Goal: Task Accomplishment & Management: Use online tool/utility

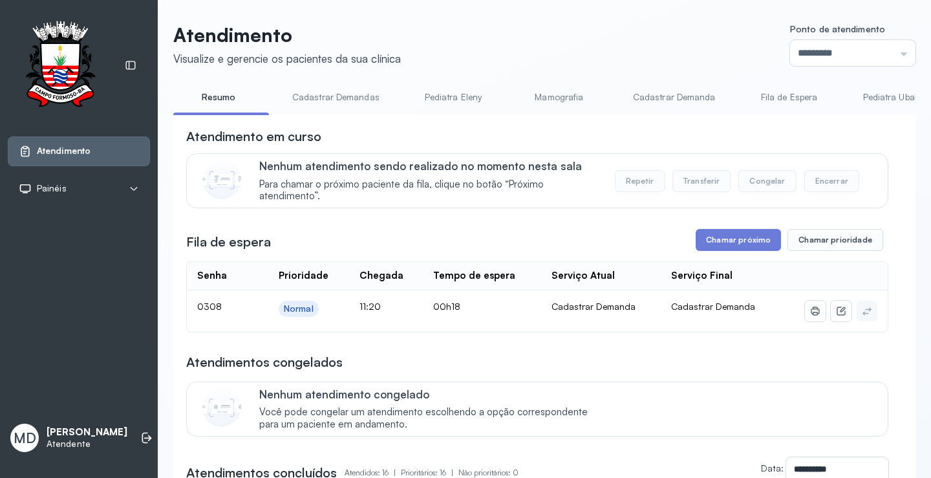
scroll to position [129, 0]
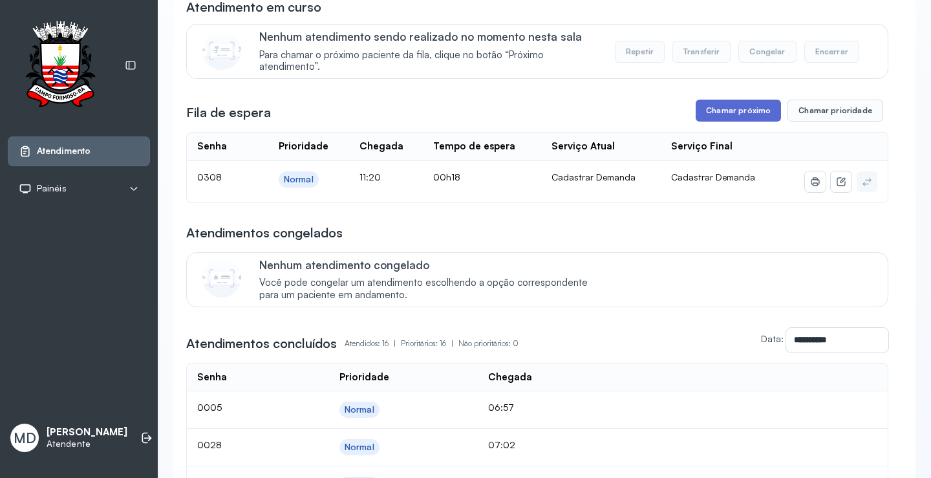
click at [744, 110] on button "Chamar próximo" at bounding box center [738, 111] width 85 height 22
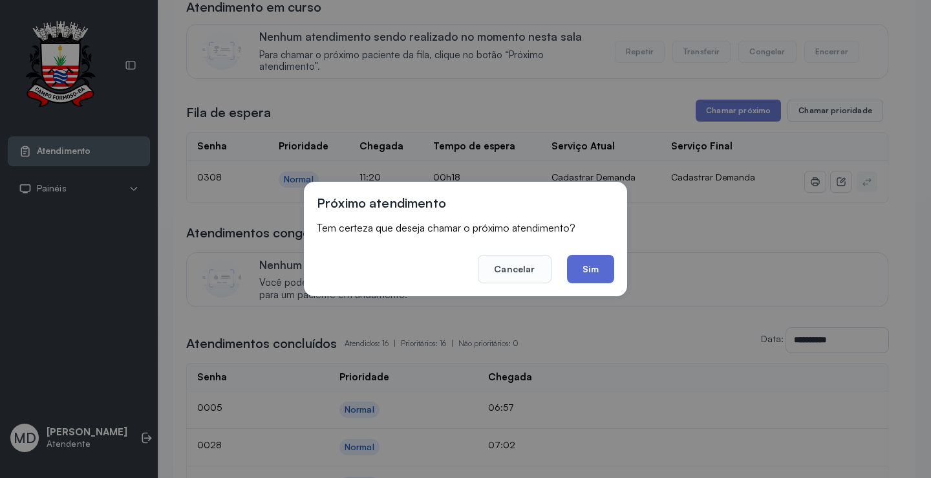
click at [598, 261] on button "Sim" at bounding box center [590, 269] width 47 height 28
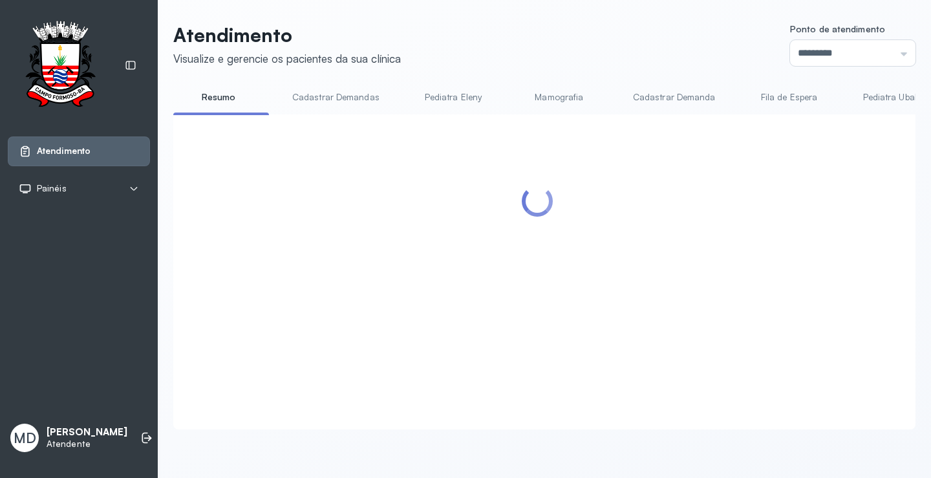
scroll to position [1, 0]
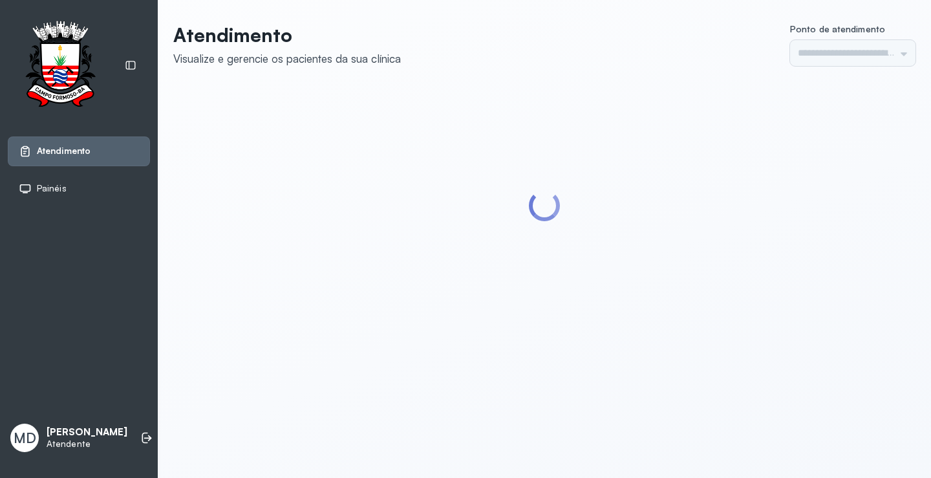
type input "*********"
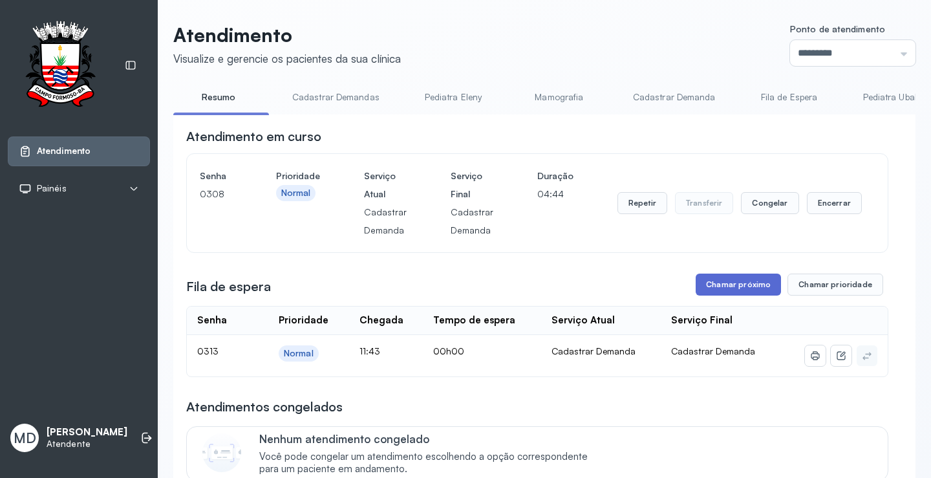
click at [737, 285] on button "Chamar próximo" at bounding box center [738, 285] width 85 height 22
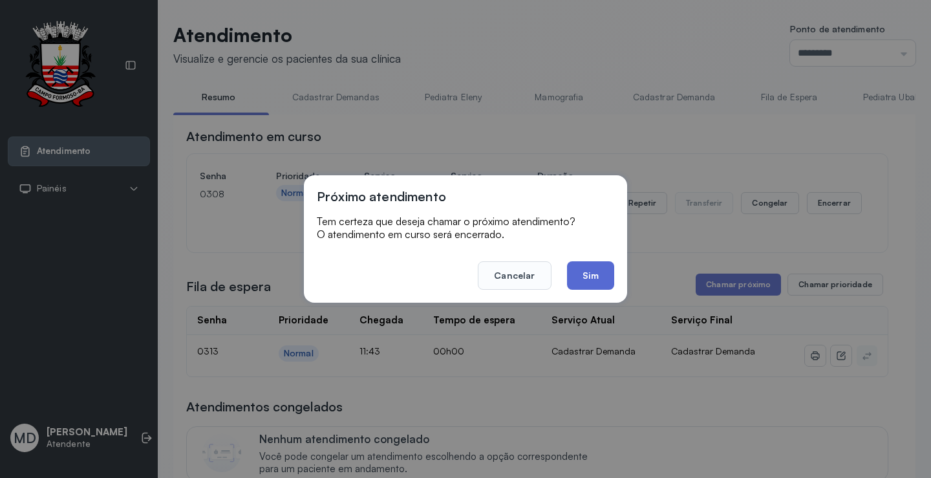
click at [587, 266] on button "Sim" at bounding box center [590, 275] width 47 height 28
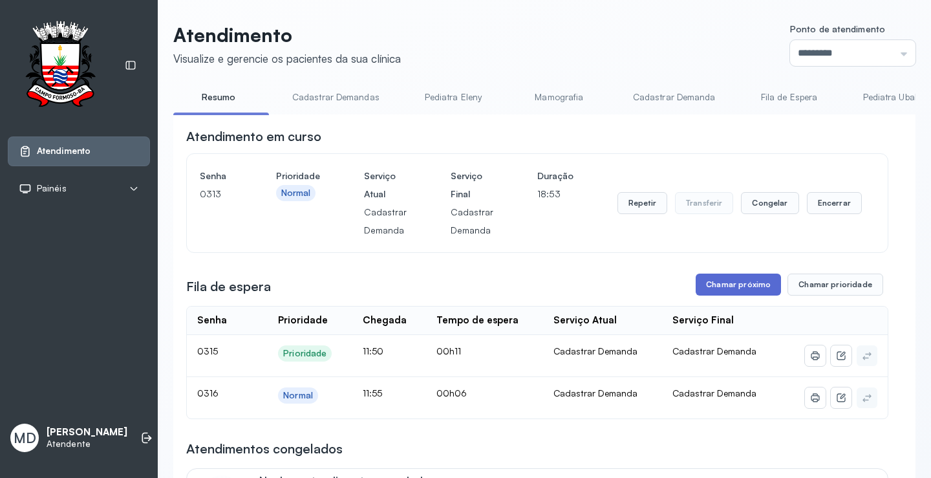
click at [725, 283] on button "Chamar próximo" at bounding box center [738, 285] width 85 height 22
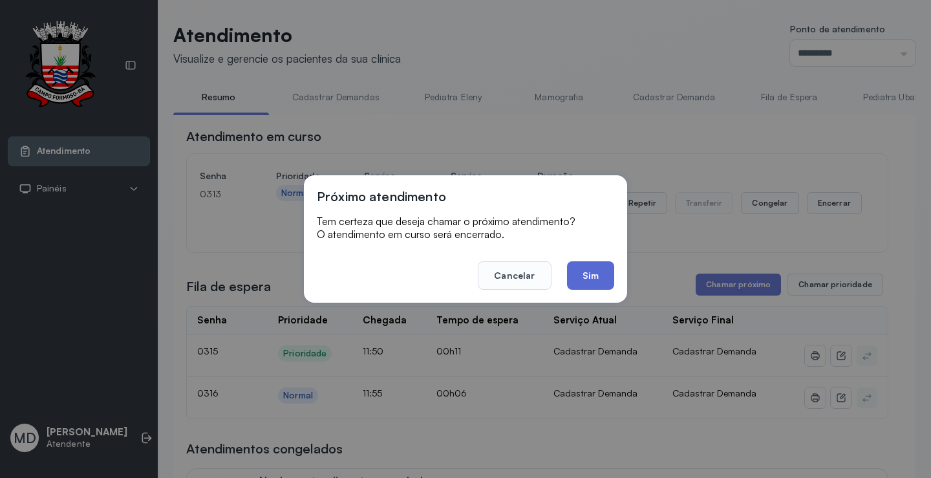
click at [597, 272] on button "Sim" at bounding box center [590, 275] width 47 height 28
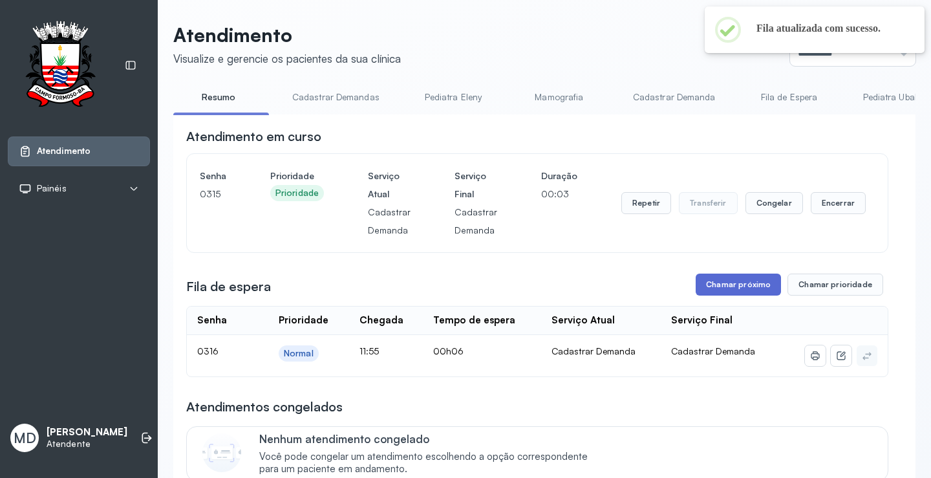
click at [728, 284] on button "Chamar próximo" at bounding box center [738, 285] width 85 height 22
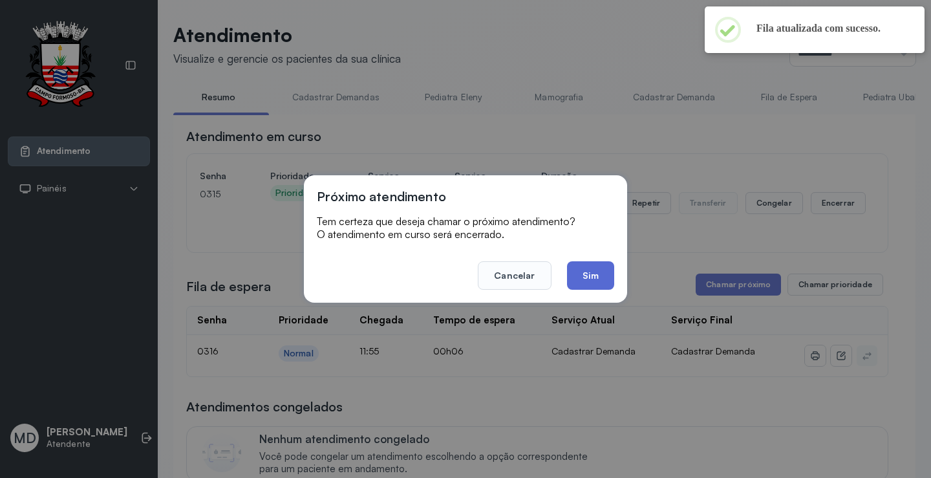
click at [579, 278] on button "Sim" at bounding box center [590, 275] width 47 height 28
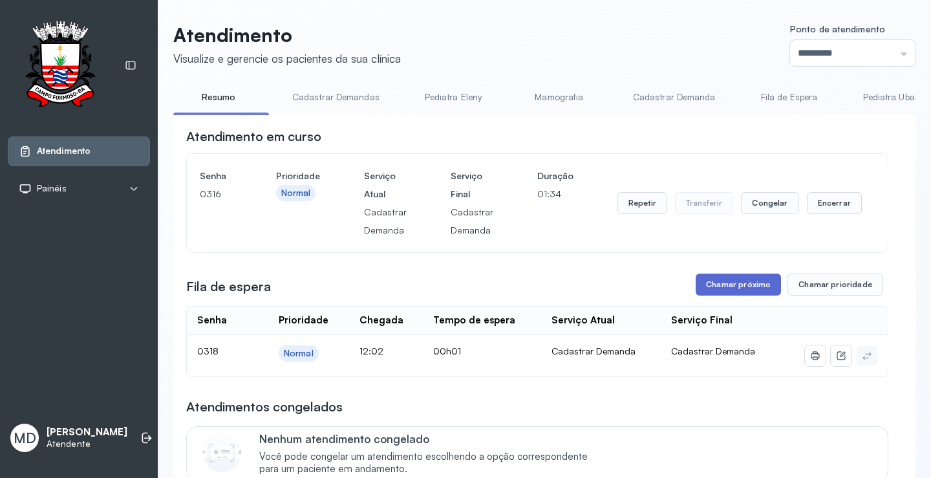
click at [722, 285] on button "Chamar próximo" at bounding box center [738, 285] width 85 height 22
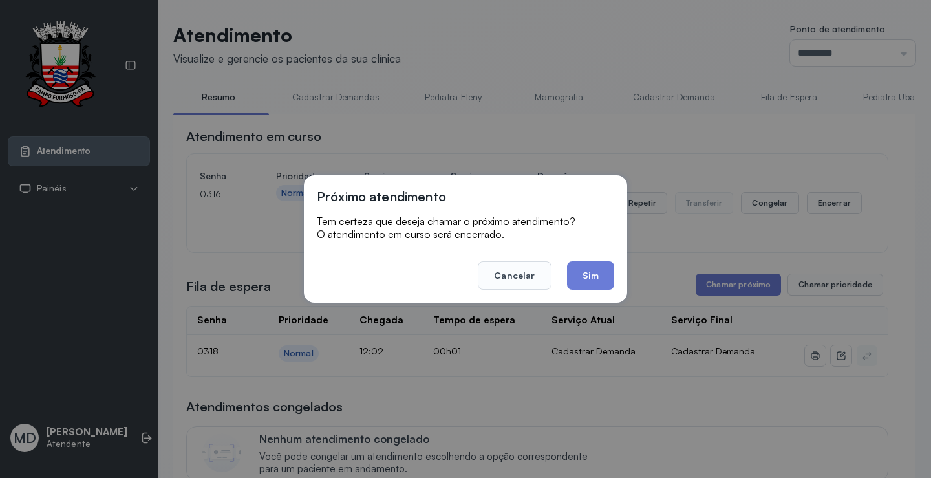
drag, startPoint x: 581, startPoint y: 270, endPoint x: 640, endPoint y: 122, distance: 159.6
click at [585, 270] on button "Sim" at bounding box center [590, 275] width 47 height 28
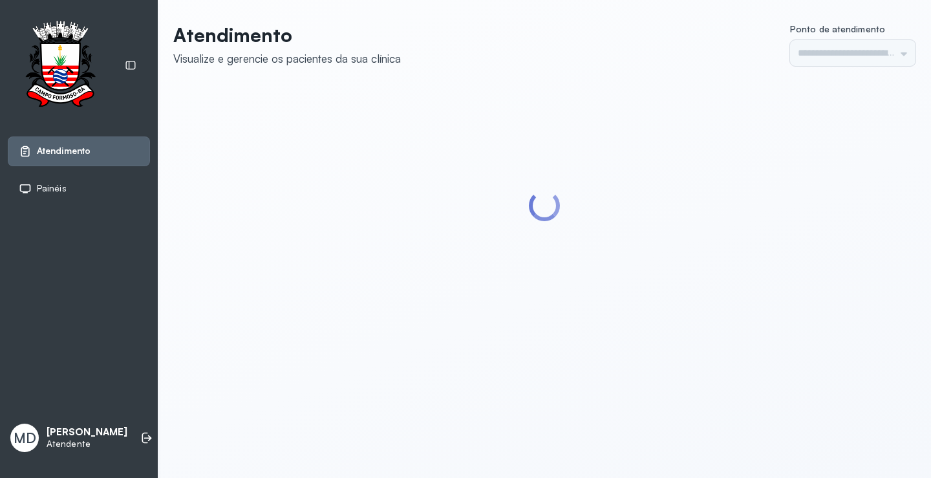
type input "*********"
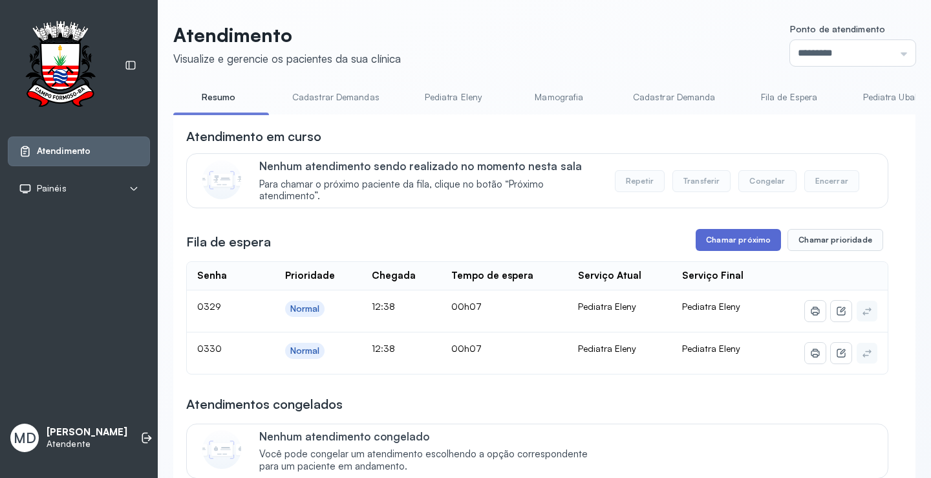
click at [740, 235] on button "Chamar próximo" at bounding box center [738, 240] width 85 height 22
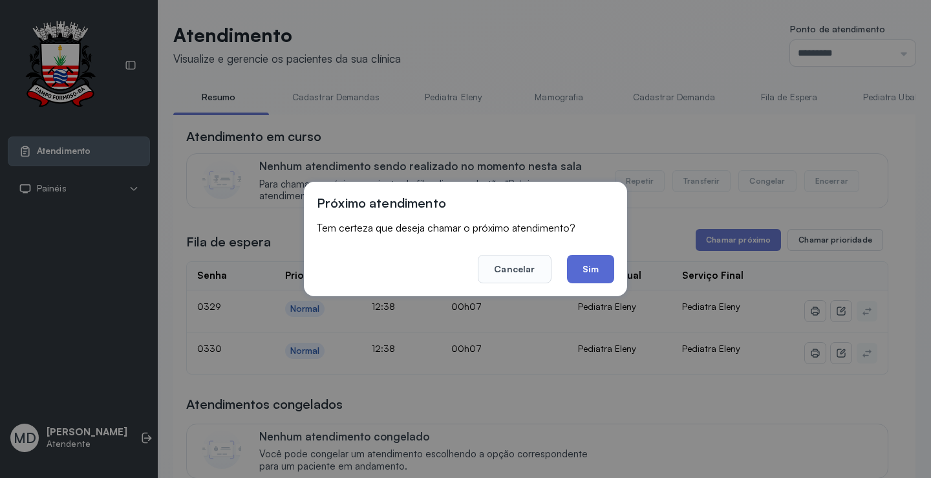
click at [579, 275] on button "Sim" at bounding box center [590, 269] width 47 height 28
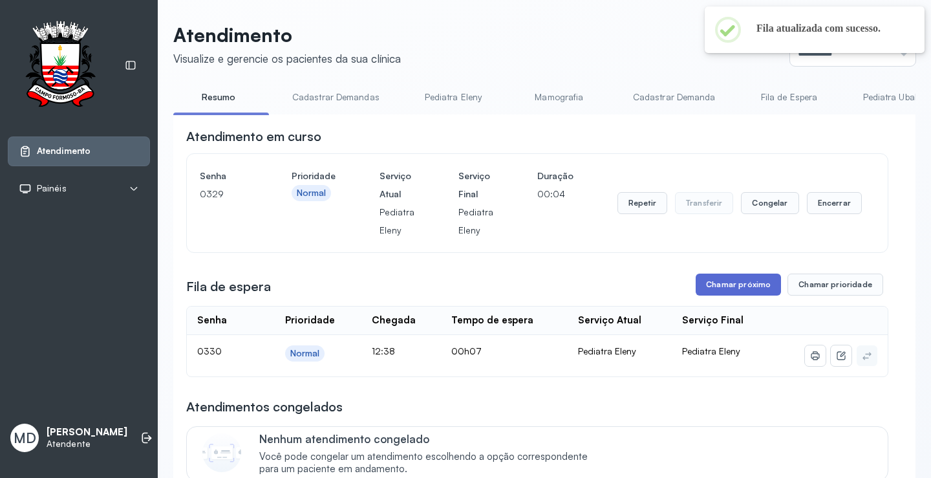
click at [755, 289] on button "Chamar próximo" at bounding box center [738, 285] width 85 height 22
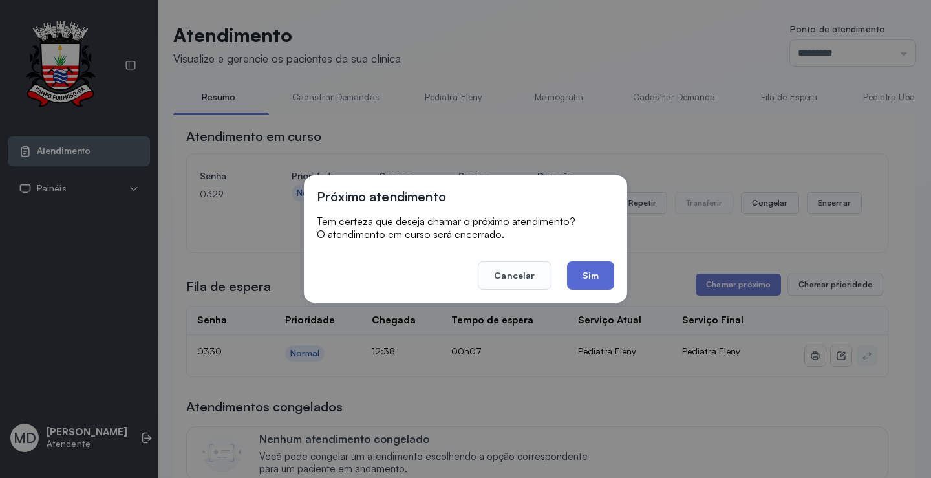
click at [600, 263] on button "Sim" at bounding box center [590, 275] width 47 height 28
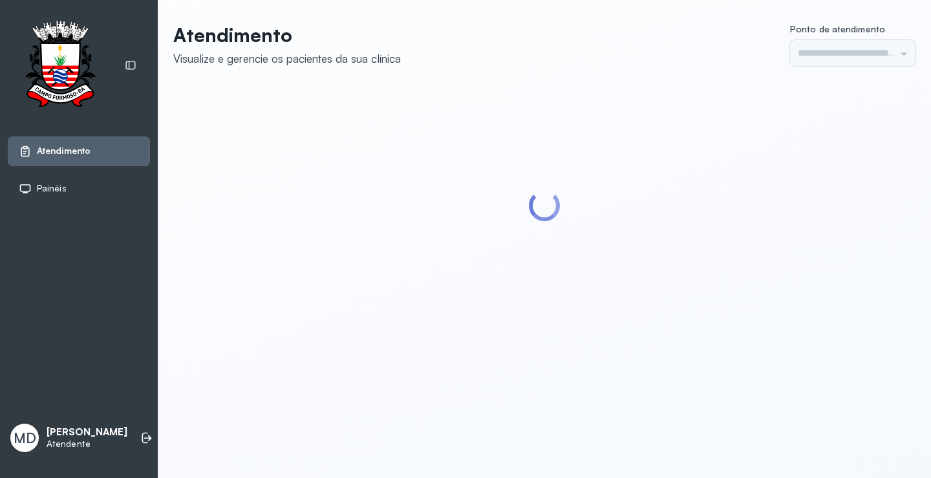
type input "*********"
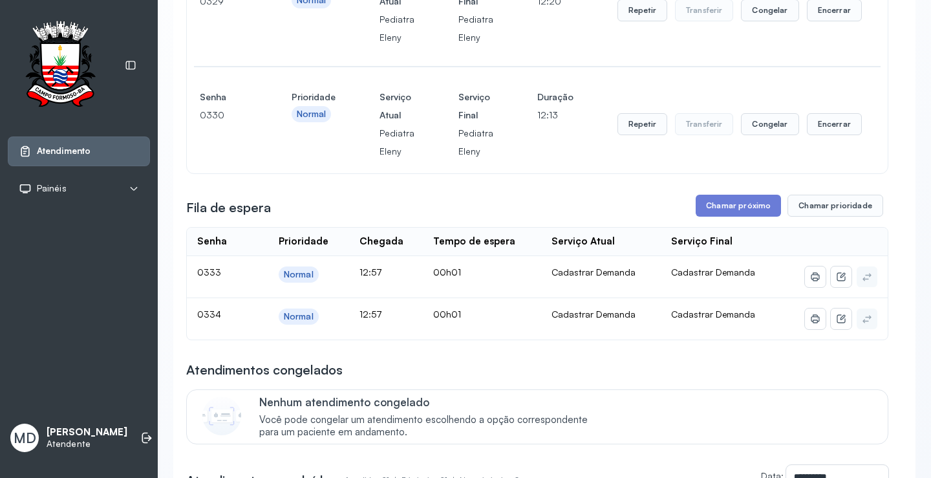
scroll to position [194, 0]
click at [737, 206] on button "Chamar próximo" at bounding box center [738, 204] width 85 height 22
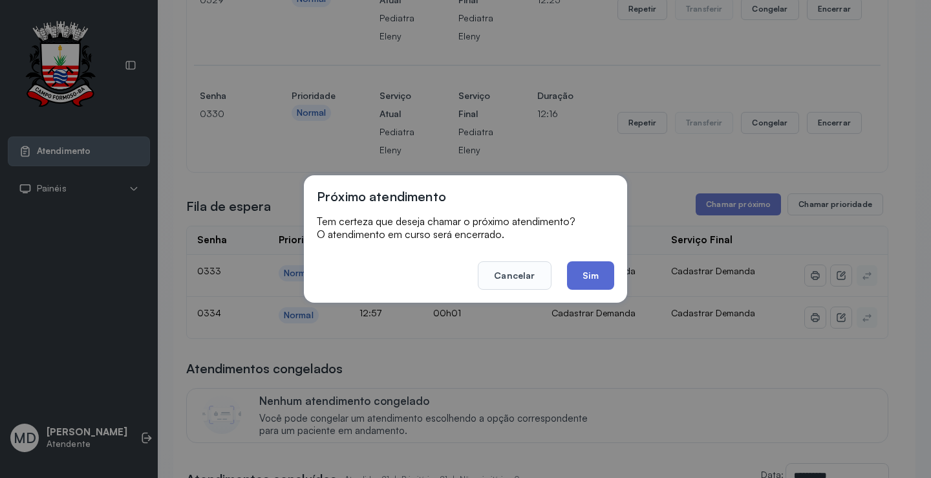
click at [576, 280] on button "Sim" at bounding box center [590, 275] width 47 height 28
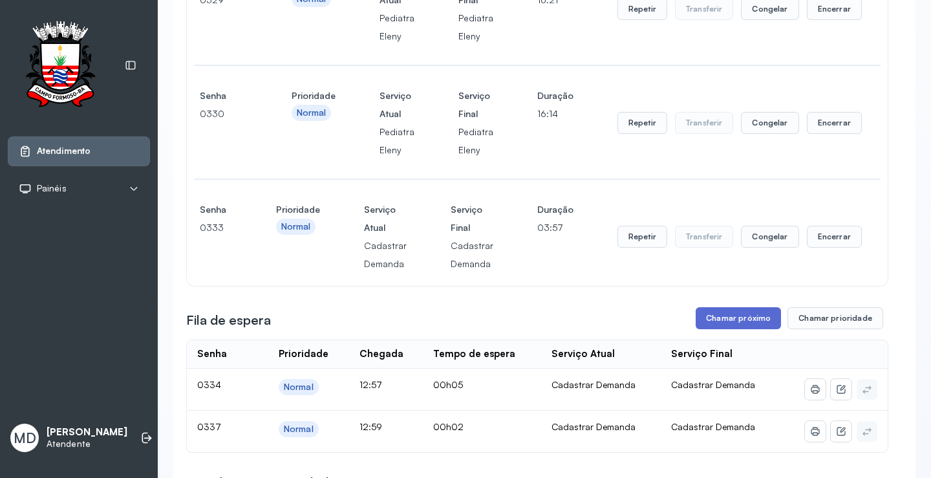
click at [740, 318] on button "Chamar próximo" at bounding box center [738, 318] width 85 height 22
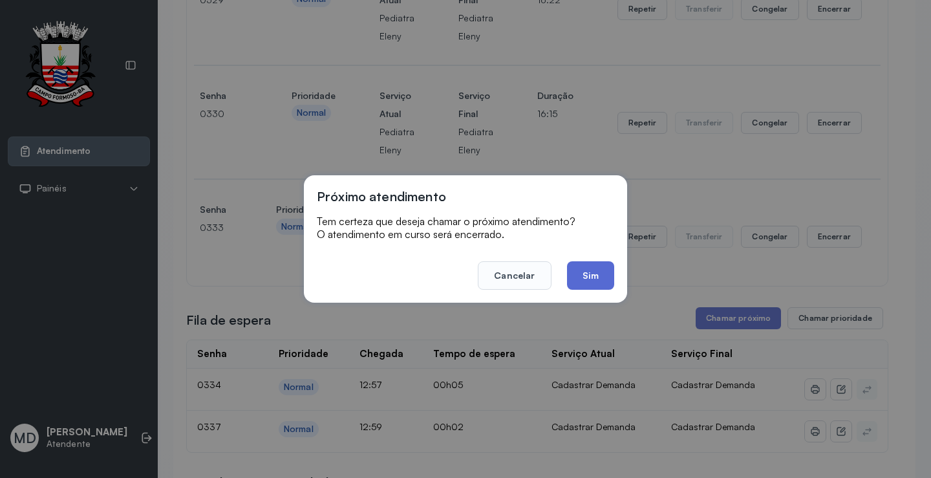
click at [598, 280] on button "Sim" at bounding box center [590, 275] width 47 height 28
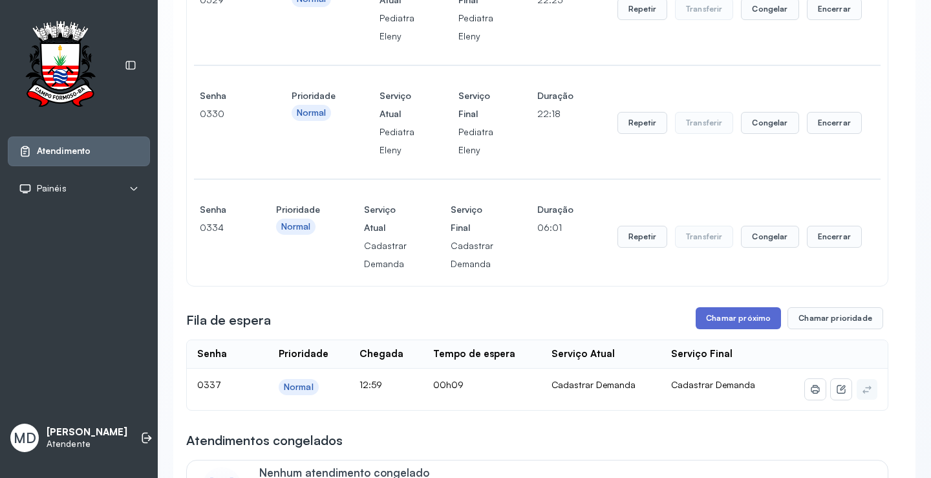
click at [740, 318] on button "Chamar próximo" at bounding box center [738, 318] width 85 height 22
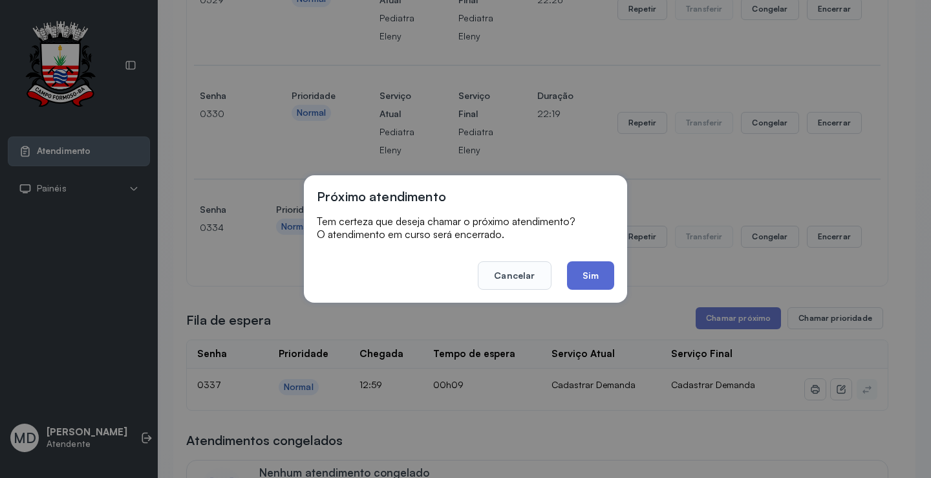
click at [583, 276] on button "Sim" at bounding box center [590, 275] width 47 height 28
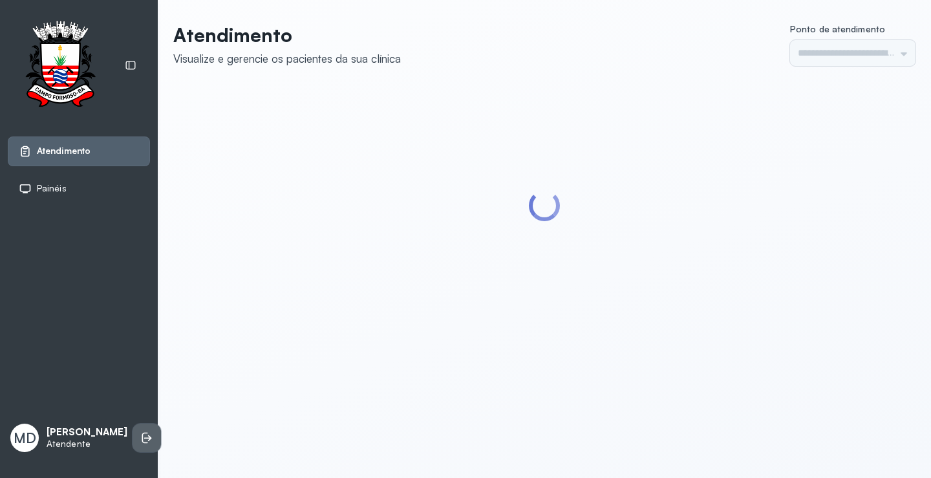
type input "*********"
click at [144, 435] on icon at bounding box center [148, 438] width 8 height 6
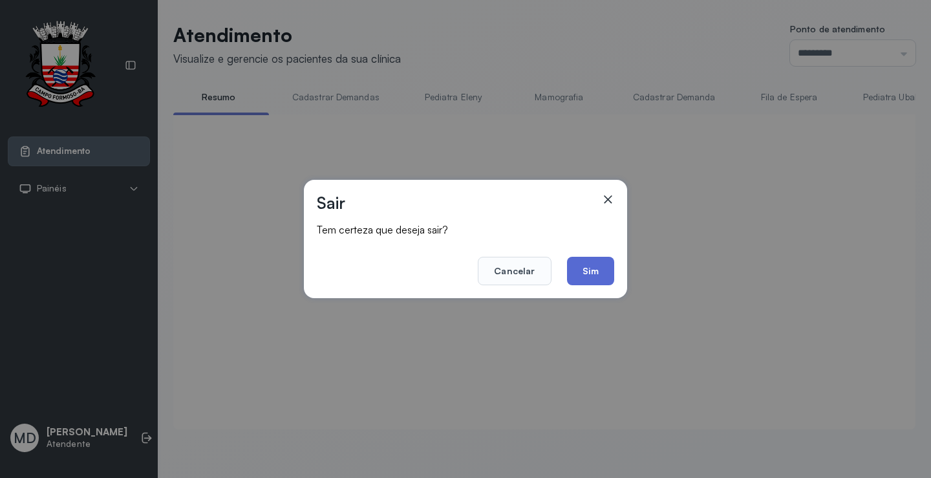
click at [592, 276] on button "Sim" at bounding box center [590, 271] width 47 height 28
